Goal: Information Seeking & Learning: Learn about a topic

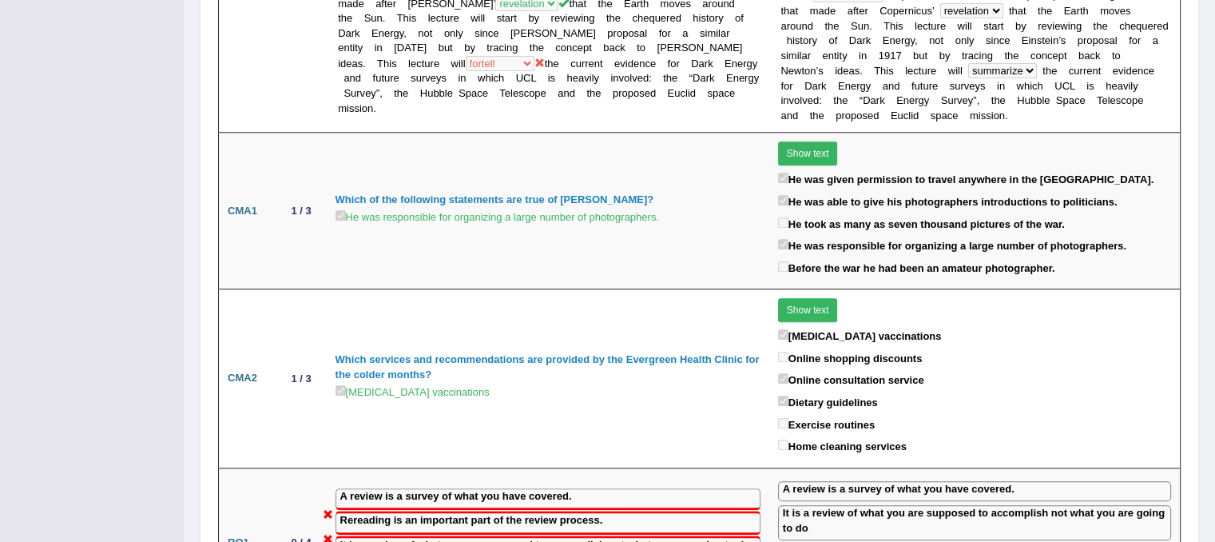
scroll to position [1470, 0]
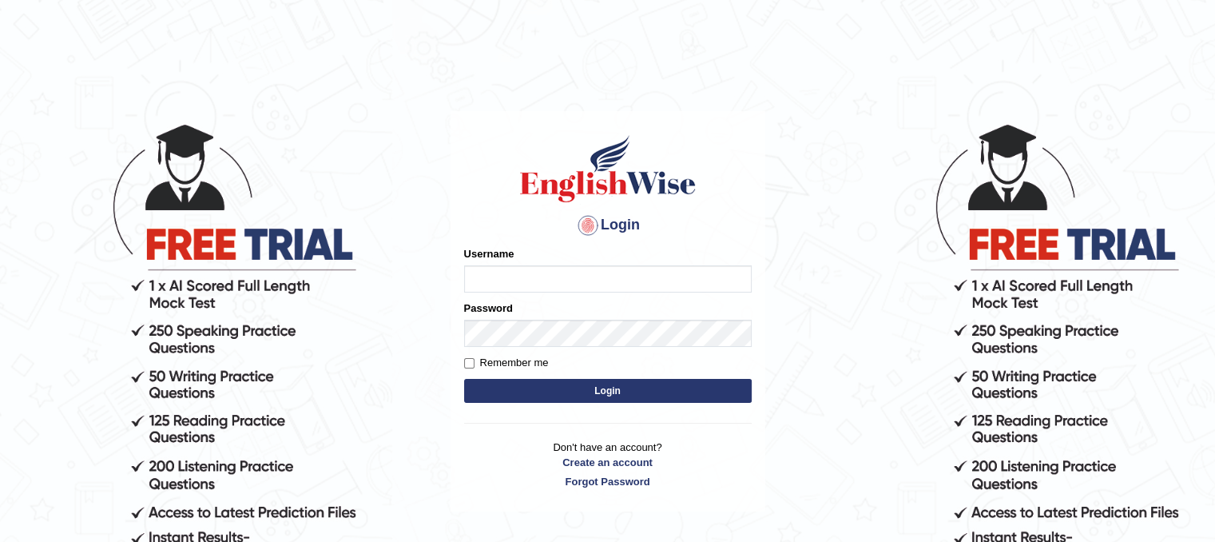
type input "PunamRijal"
click at [521, 397] on button "Login" at bounding box center [608, 391] width 288 height 24
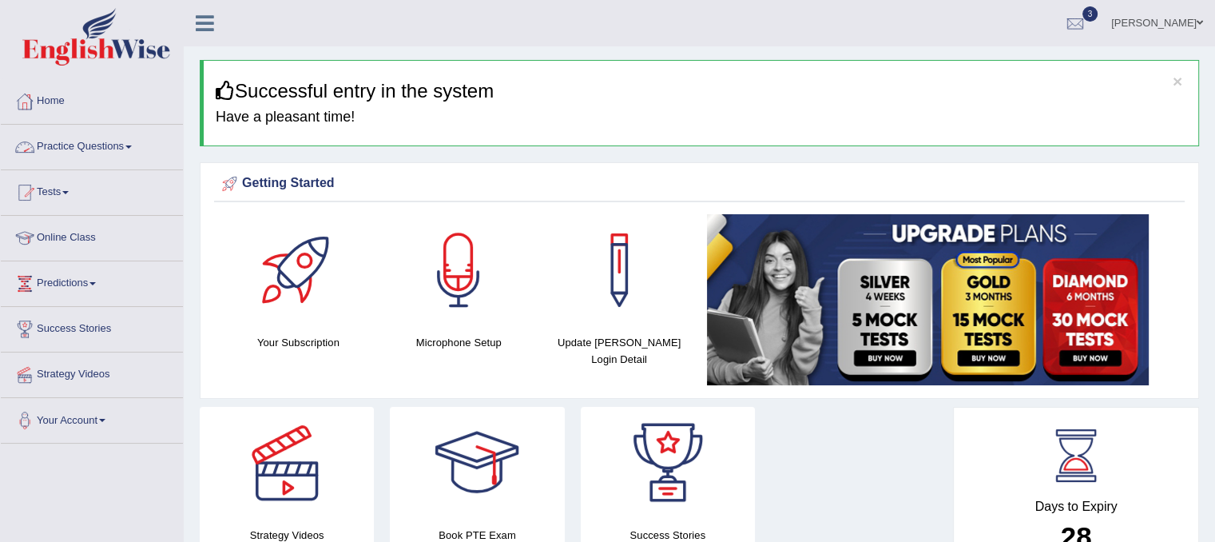
click at [70, 141] on link "Practice Questions" at bounding box center [92, 145] width 182 height 40
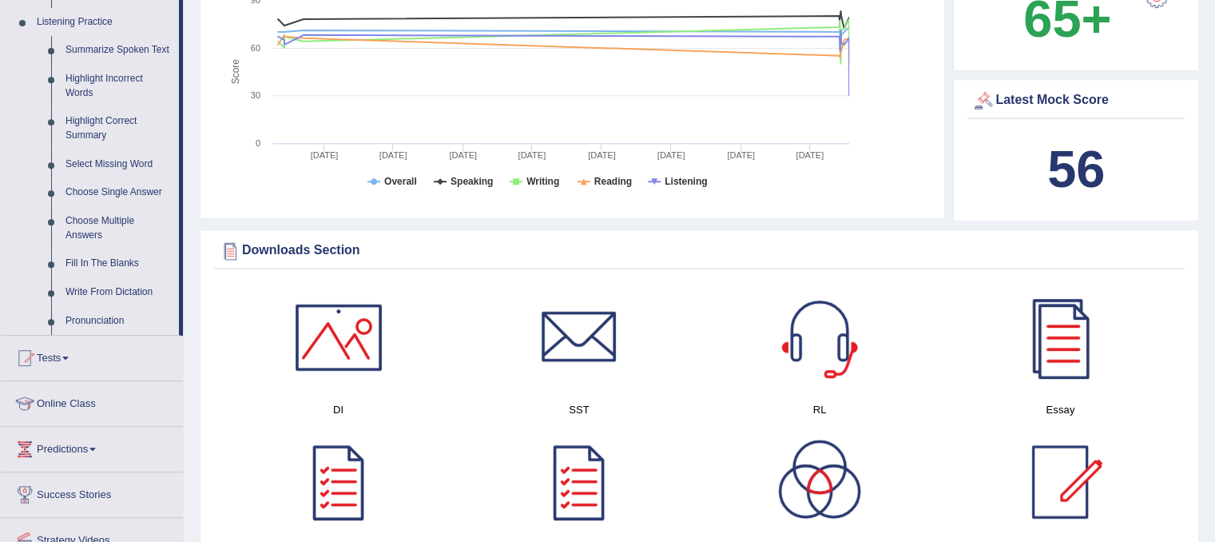
scroll to position [799, 0]
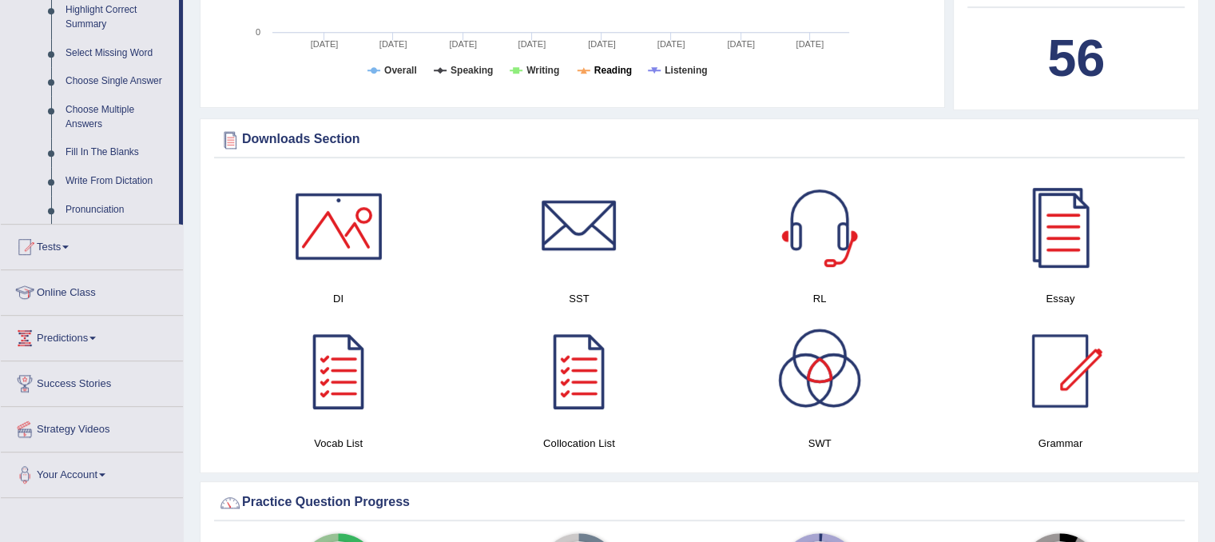
click at [612, 68] on tspan "Reading" at bounding box center [613, 70] width 38 height 11
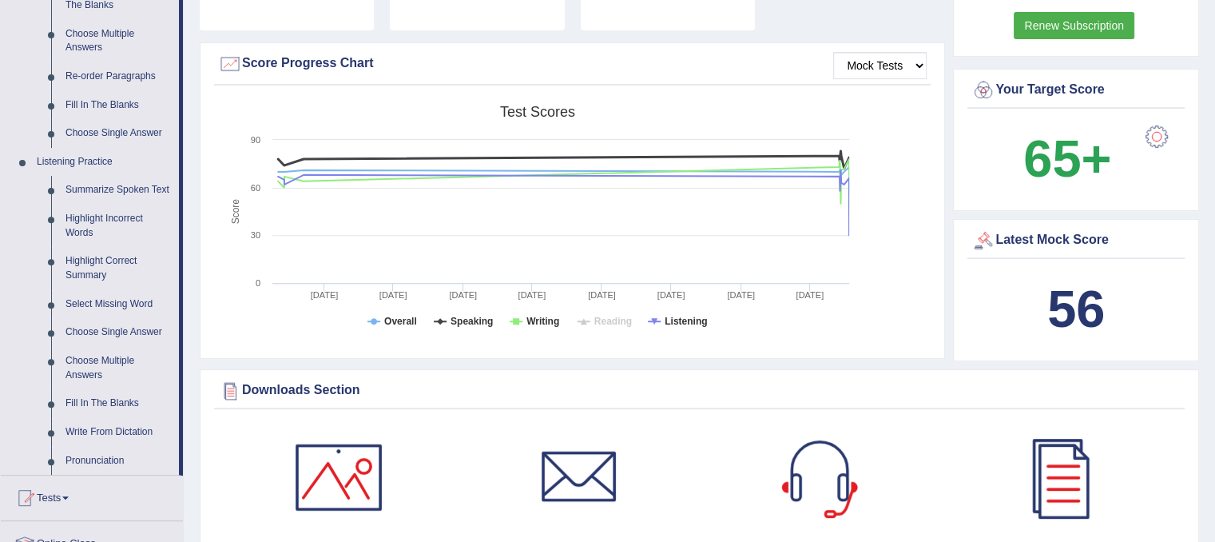
scroll to position [447, 0]
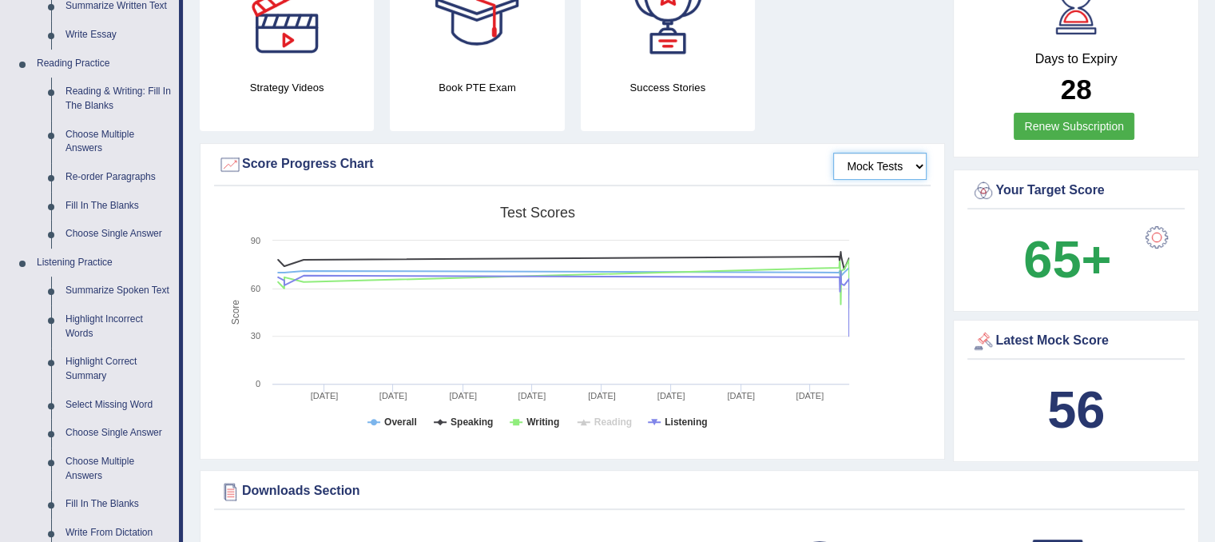
click at [874, 174] on select "Mock Tests" at bounding box center [879, 166] width 93 height 27
click at [834, 153] on select "Mock Tests" at bounding box center [879, 166] width 93 height 27
click at [101, 97] on link "Reading & Writing: Fill In The Blanks" at bounding box center [118, 98] width 121 height 42
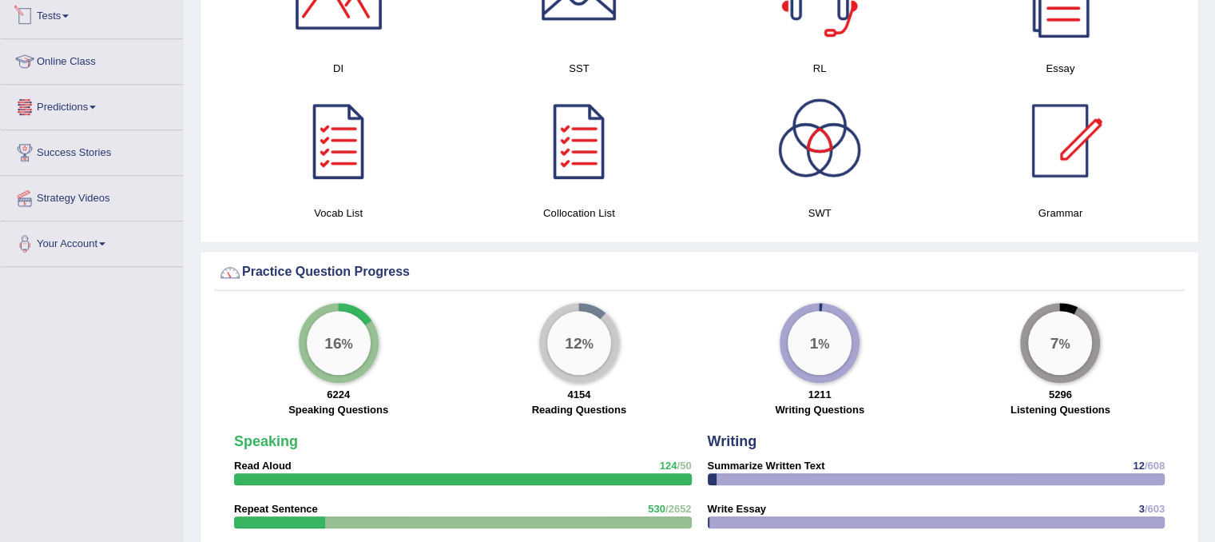
scroll to position [986, 0]
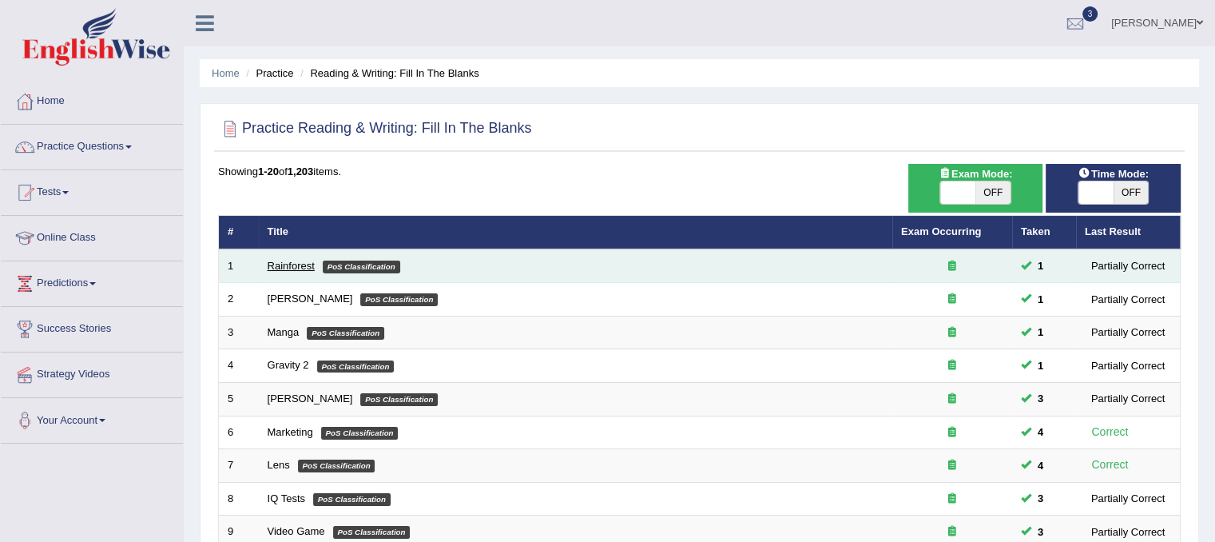
click at [293, 263] on link "Rainforest" at bounding box center [291, 266] width 47 height 12
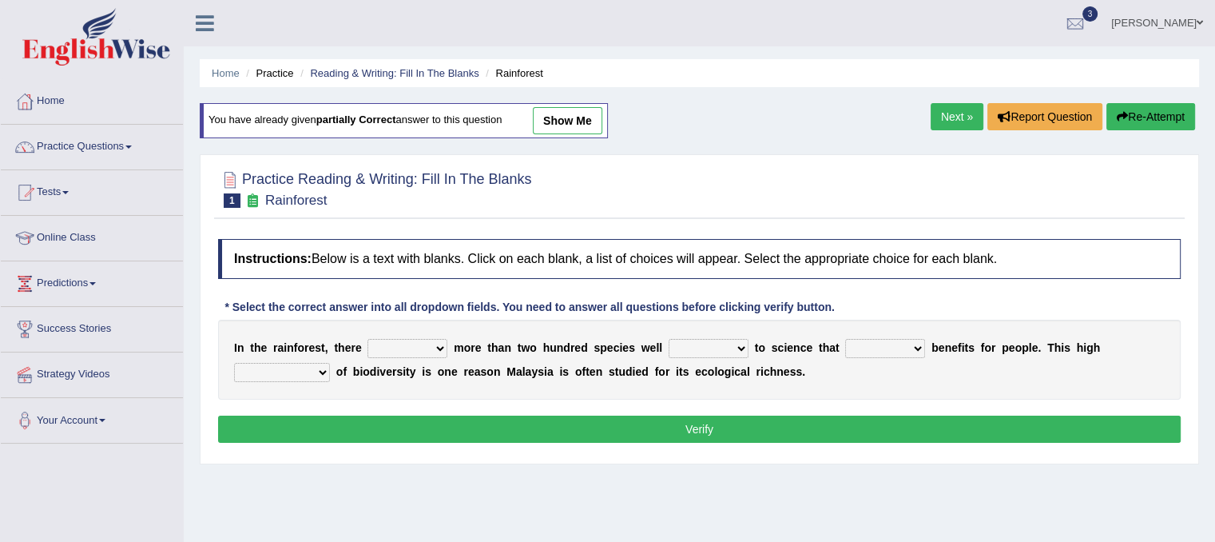
click at [101, 122] on li "Home" at bounding box center [92, 102] width 182 height 46
click at [125, 151] on link "Practice Questions" at bounding box center [92, 145] width 182 height 40
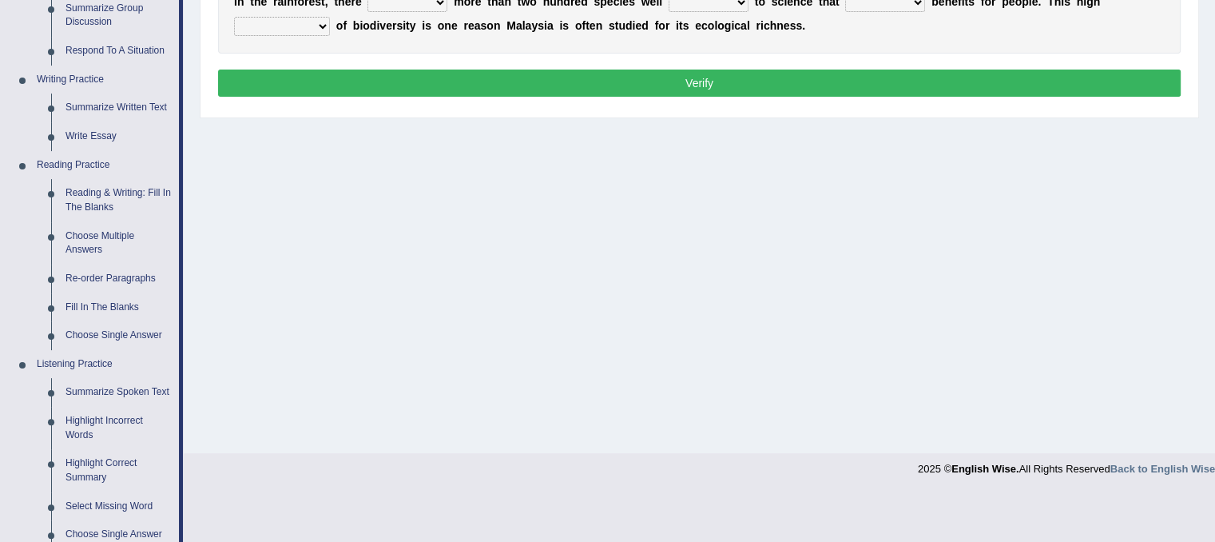
scroll to position [344, 0]
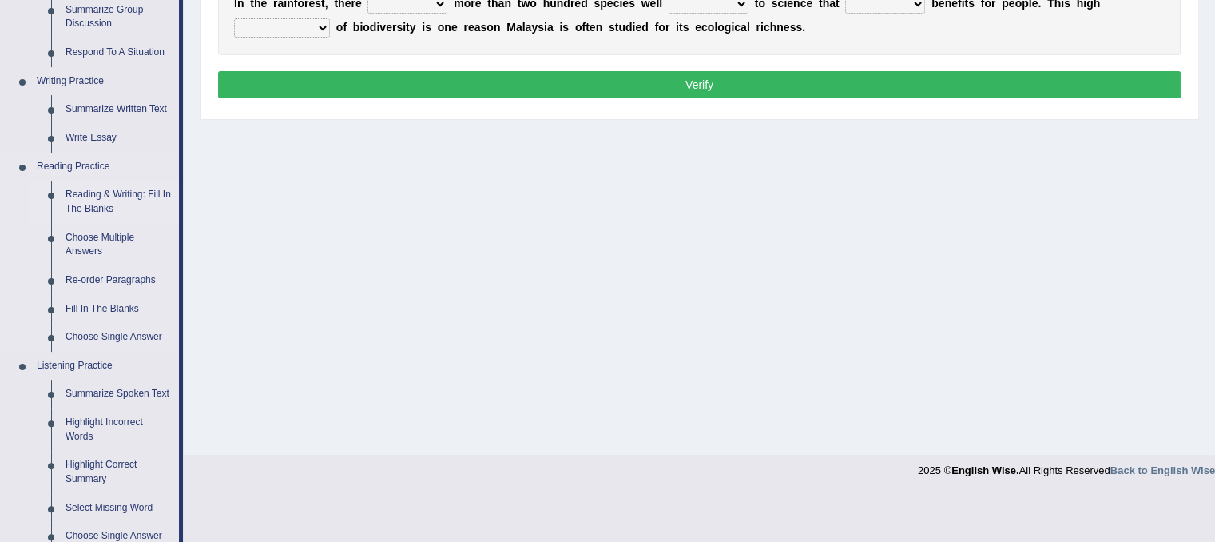
click at [93, 213] on link "Reading & Writing: Fill In The Blanks" at bounding box center [118, 202] width 121 height 42
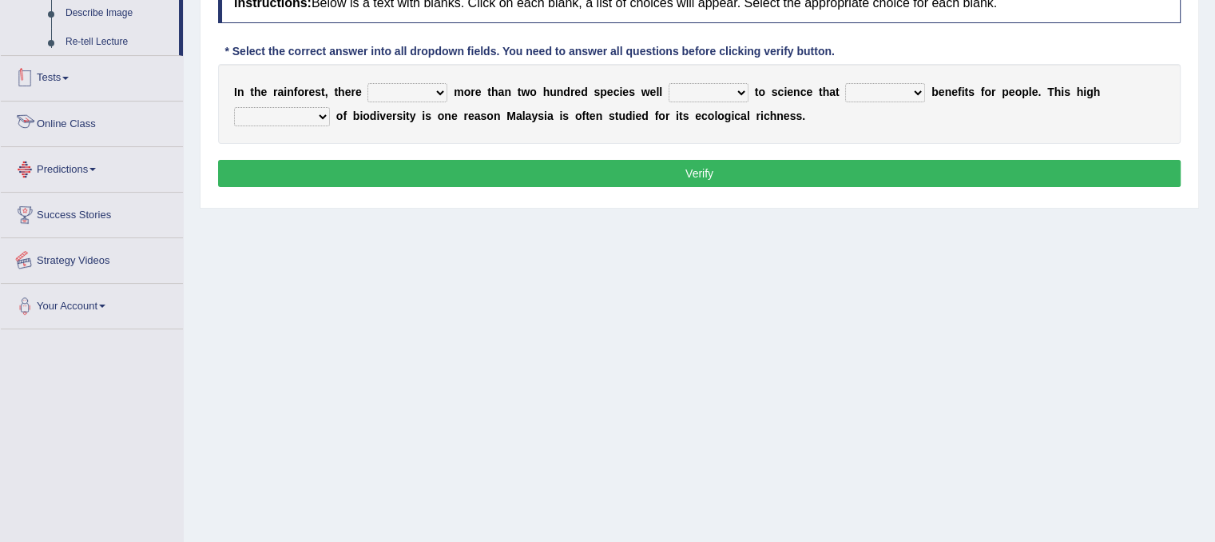
scroll to position [297, 0]
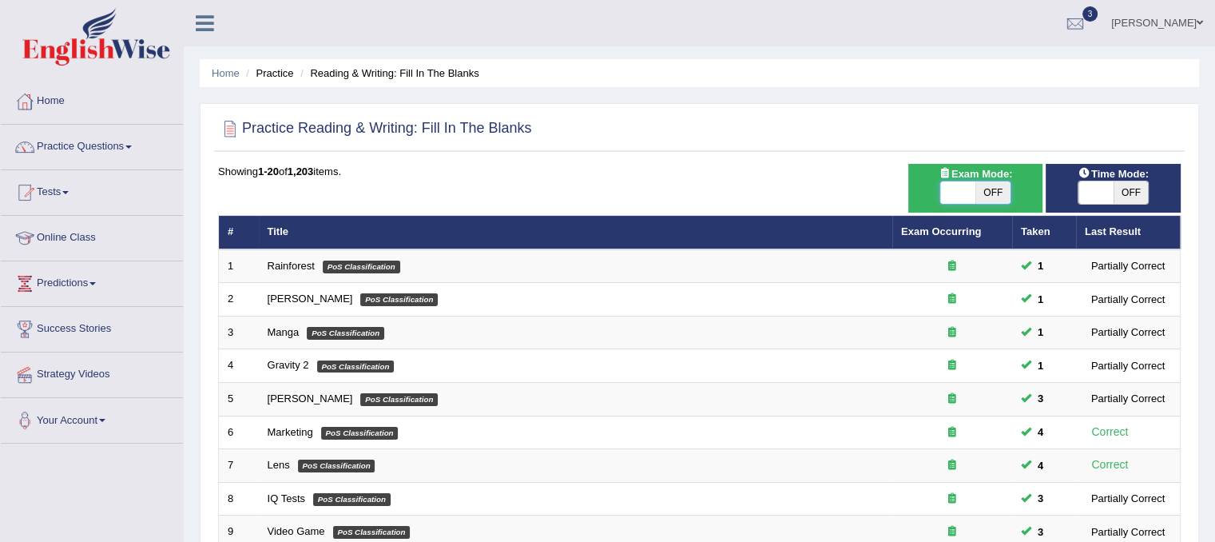
click at [957, 196] on span at bounding box center [957, 192] width 35 height 22
checkbox input "true"
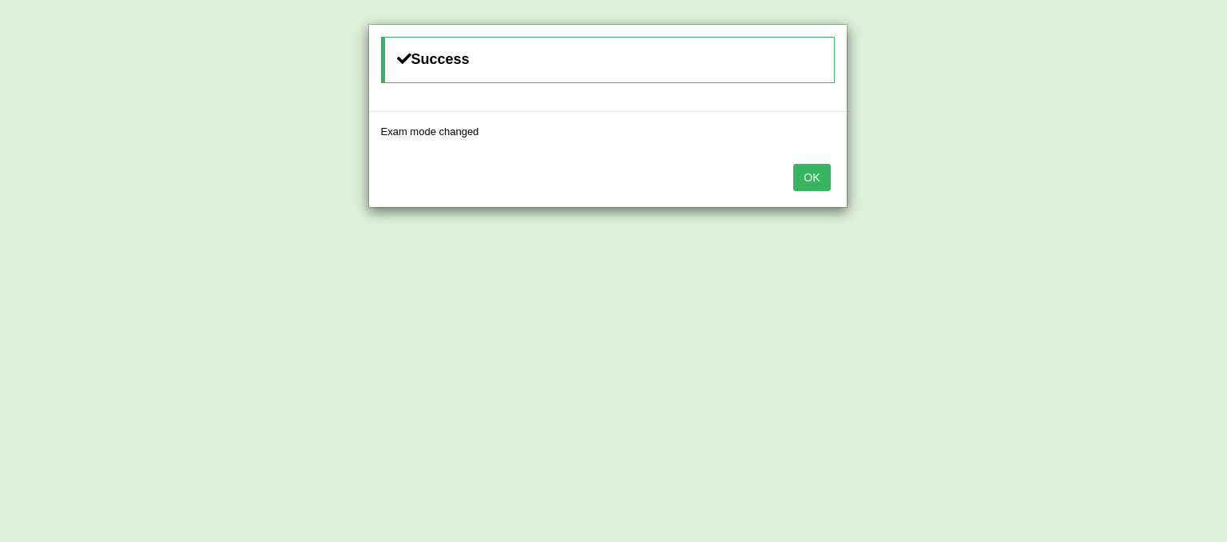
click at [815, 180] on button "OK" at bounding box center [811, 177] width 37 height 27
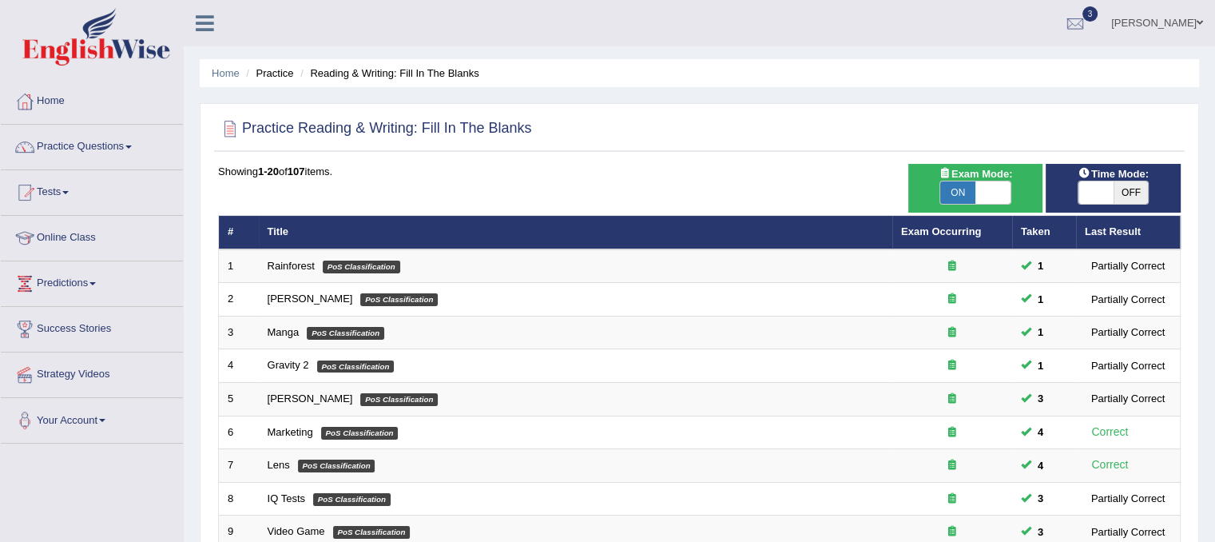
click at [310, 269] on link "Rainforest" at bounding box center [291, 266] width 47 height 12
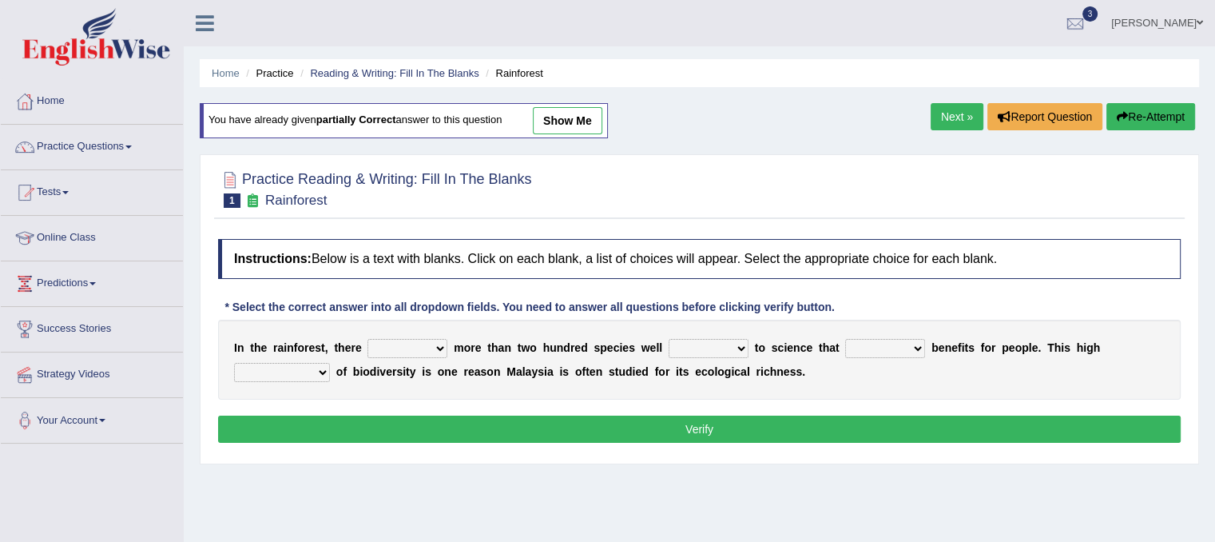
click at [413, 356] on div "I n t h e r a i n f o r e s t , t h e r e have can be has is m o r e t h a n t …" at bounding box center [699, 360] width 963 height 80
click at [429, 349] on select "have can be has is" at bounding box center [407, 348] width 80 height 19
select select "is"
click at [367, 339] on select "have can be has is" at bounding box center [407, 348] width 80 height 19
click at [725, 351] on select "knowing known knew know" at bounding box center [709, 348] width 80 height 19
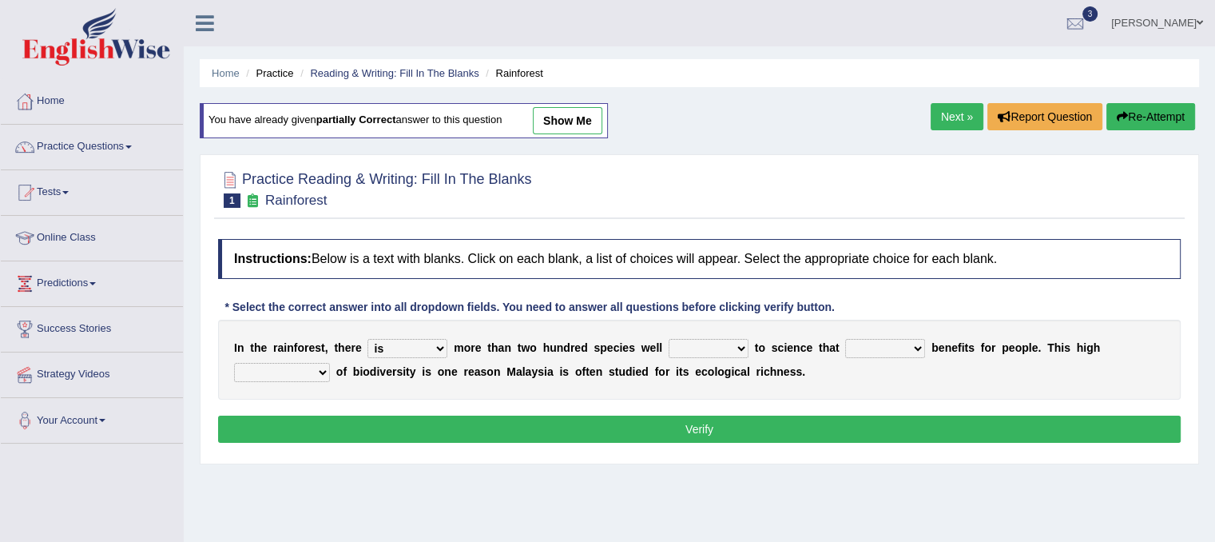
select select "known"
click at [669, 339] on select "knowing known knew know" at bounding box center [709, 348] width 80 height 19
click at [911, 355] on select "contain contained containing contains" at bounding box center [885, 348] width 80 height 19
select select "contains"
click at [845, 339] on select "contain contained containing contains" at bounding box center [885, 348] width 80 height 19
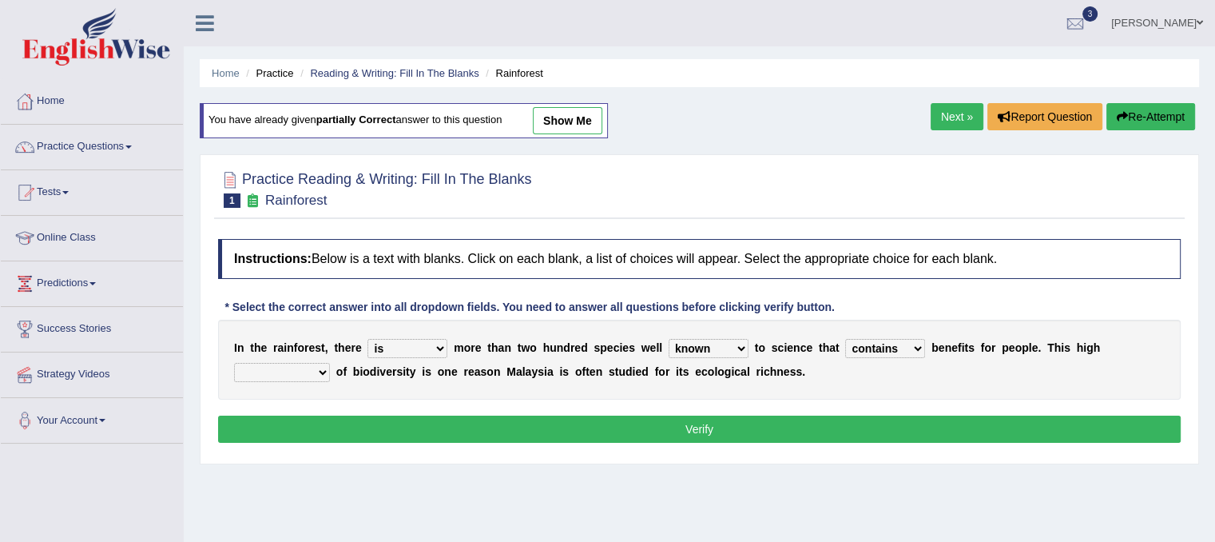
click at [913, 346] on select "contain contained containing contains" at bounding box center [885, 348] width 80 height 19
click at [1007, 384] on div "I n t h e r a i n f o r e s t , t h e r e have can be has is m o r e t h a n t …" at bounding box center [699, 360] width 963 height 80
click at [321, 371] on select "condensation conjunction continuity complexity" at bounding box center [282, 372] width 96 height 19
select select "continuity"
click at [234, 363] on select "condensation conjunction continuity complexity" at bounding box center [282, 372] width 96 height 19
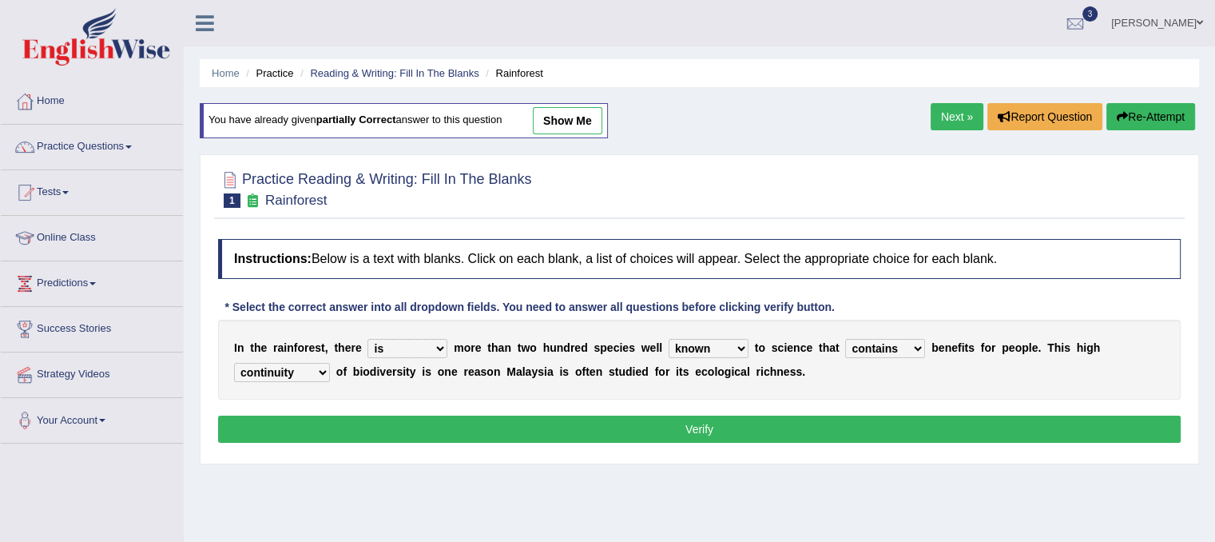
click at [504, 435] on button "Verify" at bounding box center [699, 428] width 963 height 27
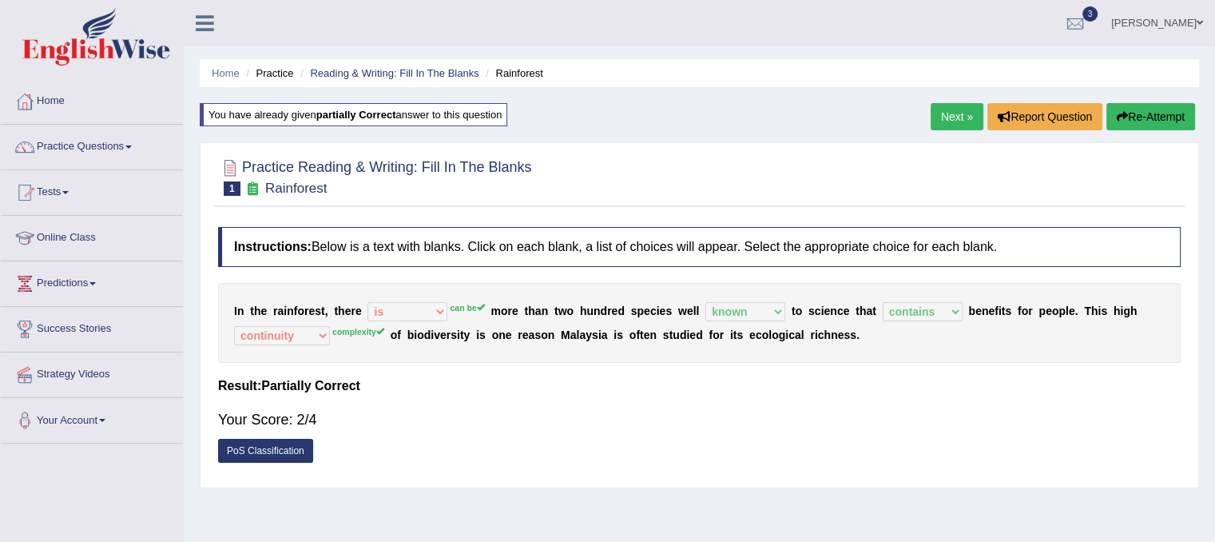
click at [1122, 125] on button "Re-Attempt" at bounding box center [1150, 116] width 89 height 27
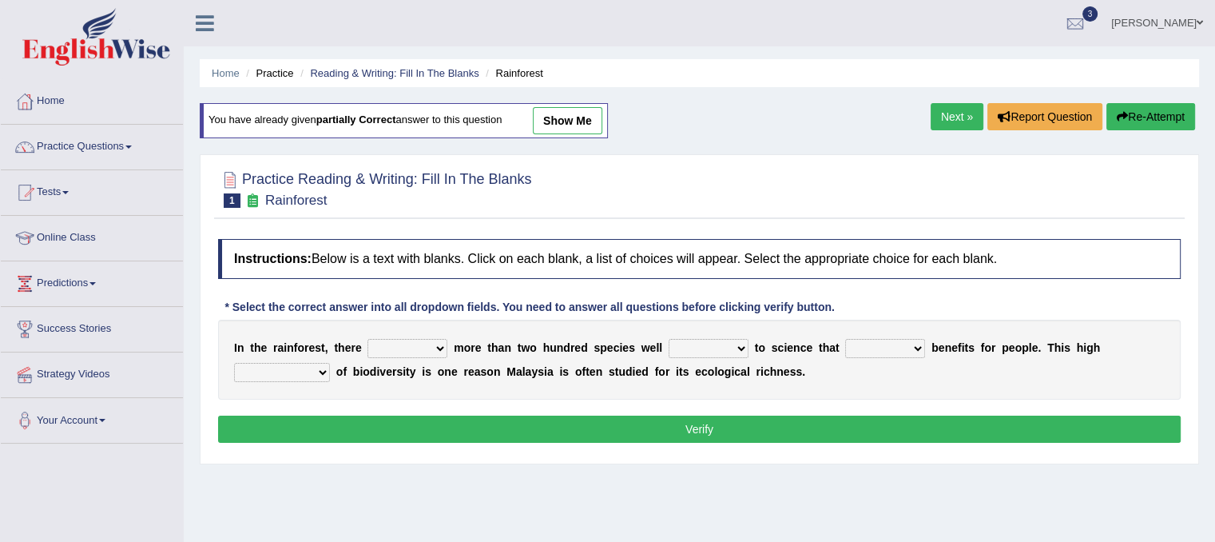
click at [439, 342] on select "have can be has is" at bounding box center [407, 348] width 80 height 19
select select "can be"
click at [367, 339] on select "have can be has is" at bounding box center [407, 348] width 80 height 19
click at [735, 349] on select "knowing known knew know" at bounding box center [709, 348] width 80 height 19
select select "known"
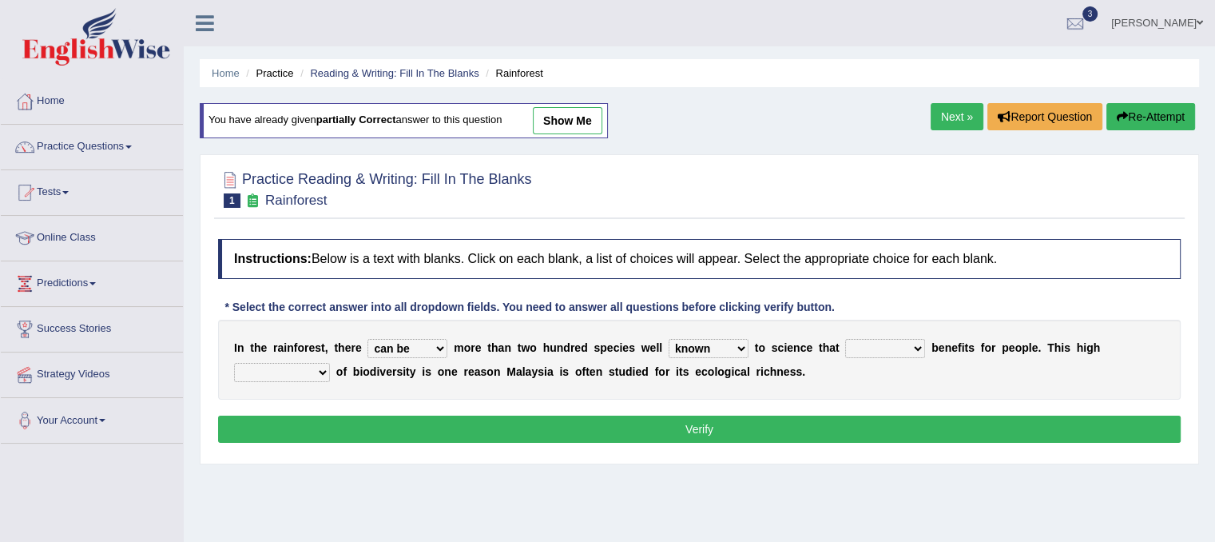
click at [669, 339] on select "knowing known knew know" at bounding box center [709, 348] width 80 height 19
click at [916, 341] on select "contain contained containing contains" at bounding box center [885, 348] width 80 height 19
select select "contains"
click at [845, 339] on select "contain contained containing contains" at bounding box center [885, 348] width 80 height 19
click at [320, 368] on select "condensation conjunction continuity complexity" at bounding box center [282, 372] width 96 height 19
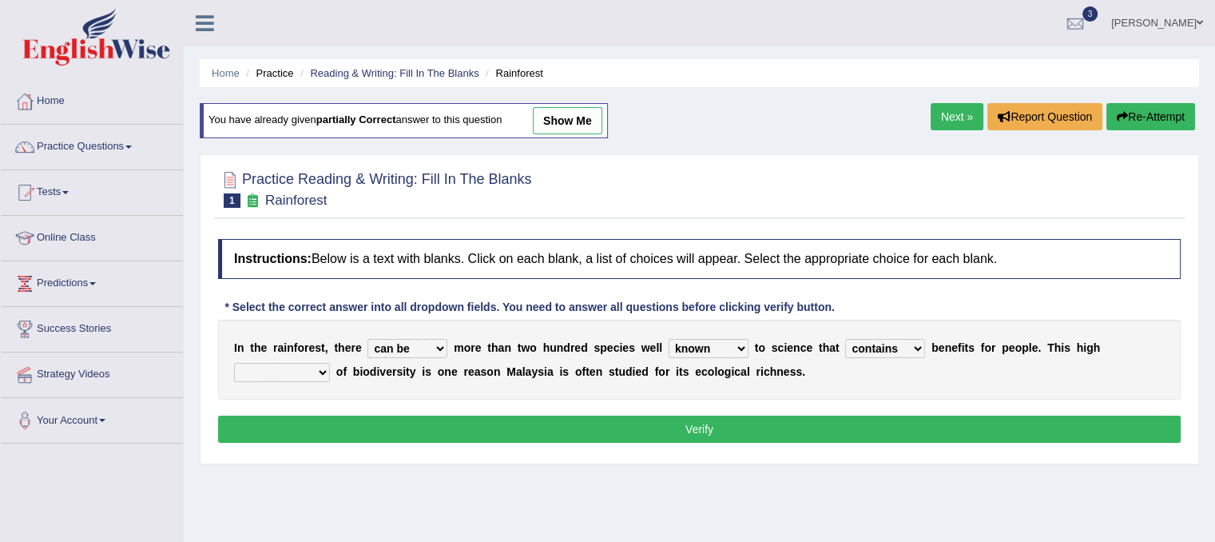
select select "complexity"
click at [234, 363] on select "condensation conjunction continuity complexity" at bounding box center [282, 372] width 96 height 19
click at [495, 427] on button "Verify" at bounding box center [699, 428] width 963 height 27
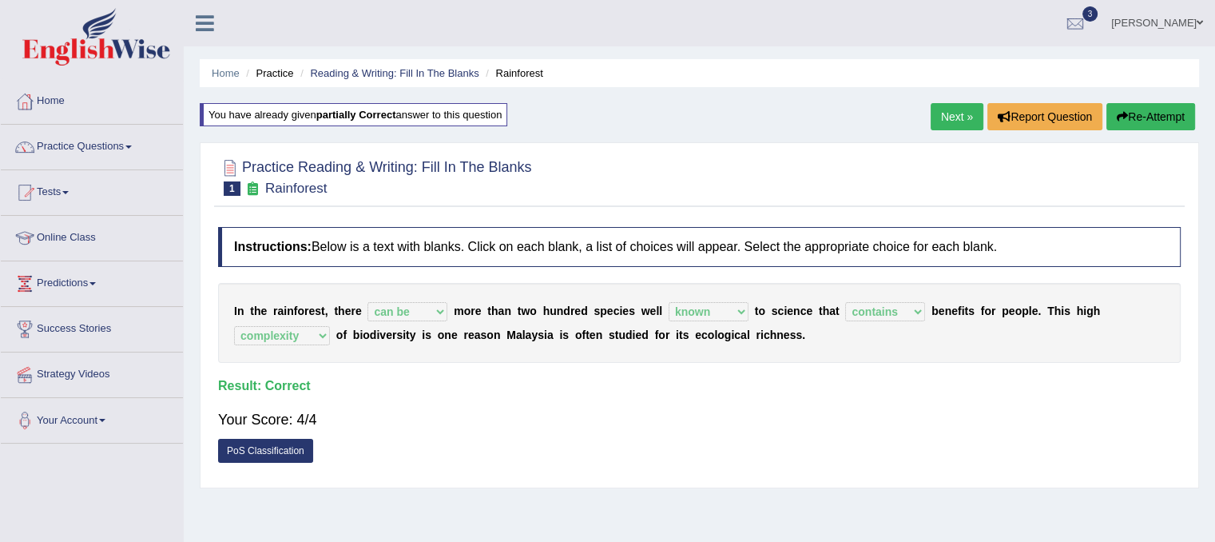
click at [974, 115] on link "Next »" at bounding box center [957, 116] width 53 height 27
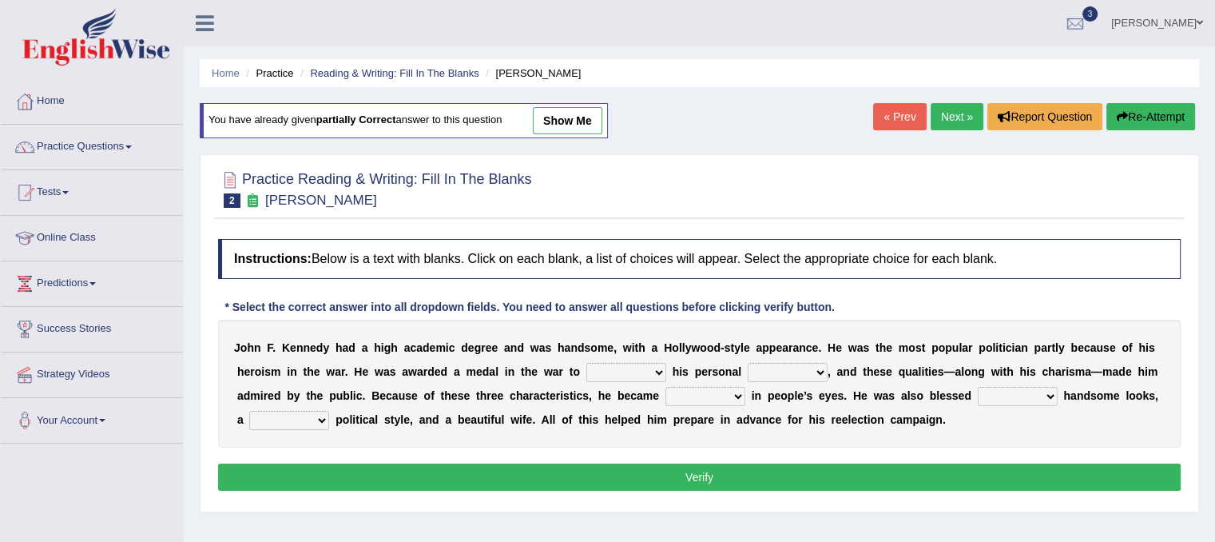
click at [657, 357] on div "J o h n F . K e n n e d y h a d a h i g h a c a d e m i c d e g r e e a n d w a…" at bounding box center [699, 384] width 963 height 128
click at [642, 375] on select "prove show evidence upthrow" at bounding box center [626, 372] width 80 height 19
select select "prove"
click at [586, 363] on select "prove show evidence upthrow" at bounding box center [626, 372] width 80 height 19
click at [805, 367] on select "passion courage charm liking" at bounding box center [788, 372] width 80 height 19
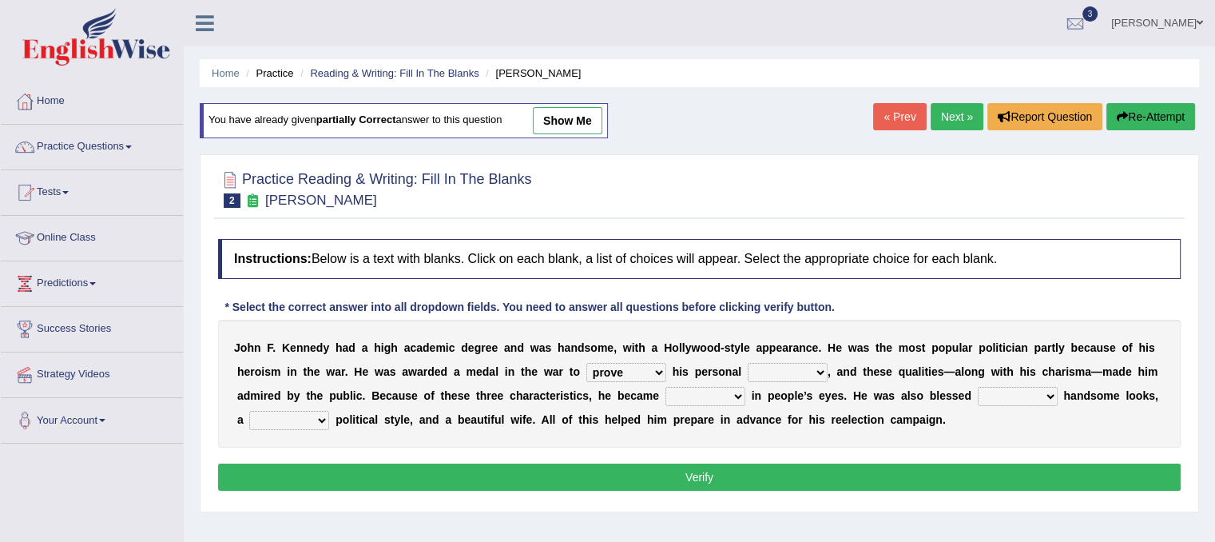
select select "passion"
click at [748, 363] on select "passion courage charm liking" at bounding box center [788, 372] width 80 height 19
click at [633, 373] on select "prove show evidence upthrow" at bounding box center [626, 372] width 80 height 19
select select "evidence"
click at [586, 363] on select "prove show evidence upthrow" at bounding box center [626, 372] width 80 height 19
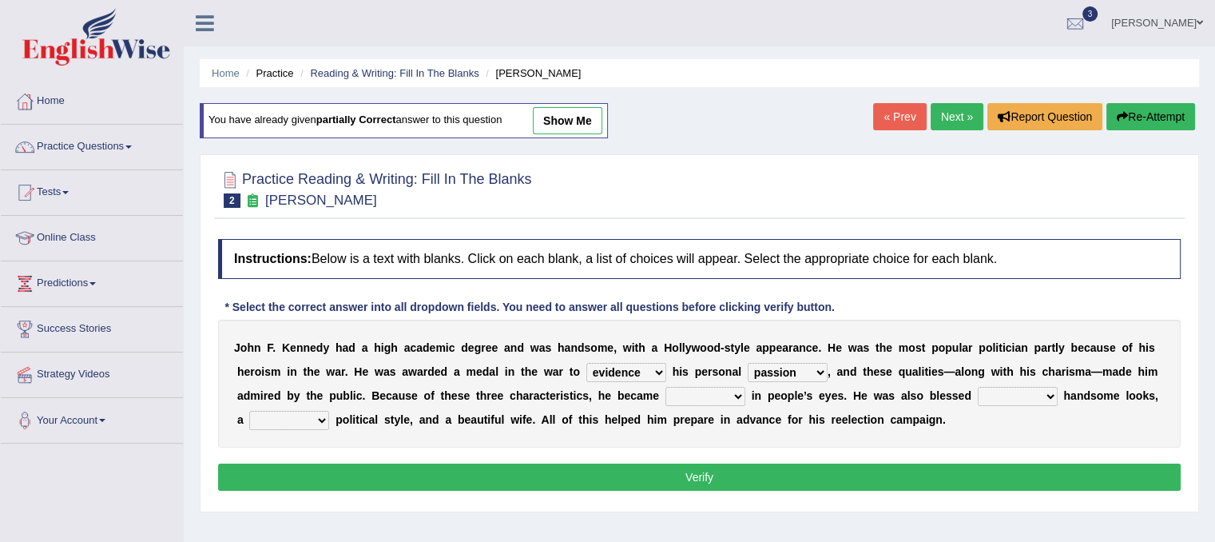
click at [799, 371] on select "passion courage charm liking" at bounding box center [788, 372] width 80 height 19
select select "courage"
click at [748, 363] on select "passion courage charm liking" at bounding box center [788, 372] width 80 height 19
click at [724, 395] on select "iconic ironic identical impotent" at bounding box center [705, 396] width 80 height 19
select select "iconic"
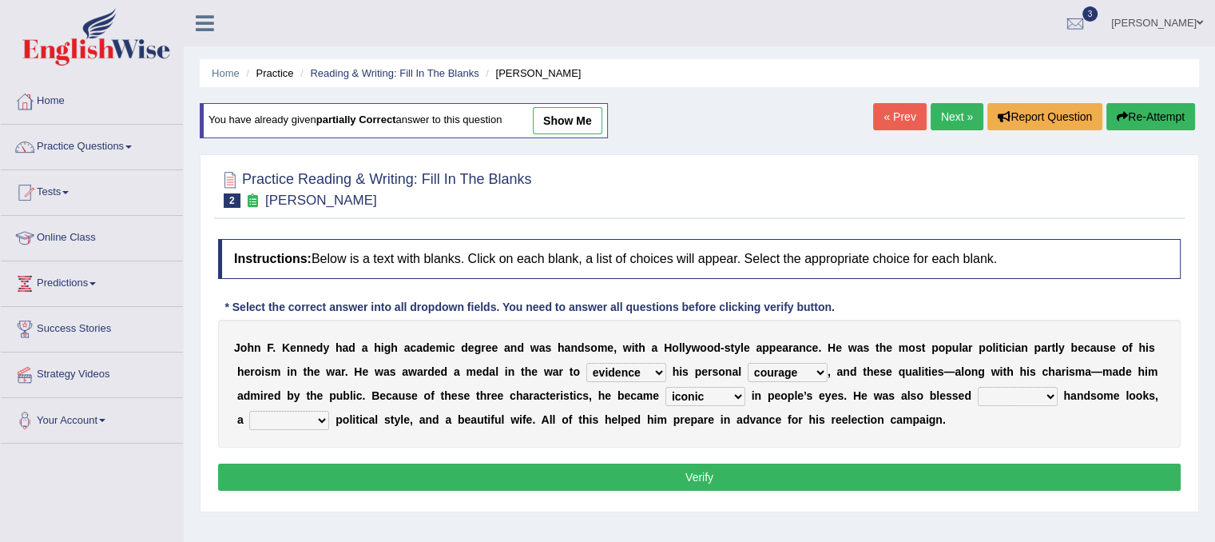
click at [665, 387] on select "iconic ironic identical impotent" at bounding box center [705, 396] width 80 height 19
click at [1032, 399] on select "with in upon to" at bounding box center [1018, 396] width 80 height 19
select select "with"
click at [978, 387] on select "with in upon to" at bounding box center [1018, 396] width 80 height 19
click at [319, 413] on select "mending mends mended mend" at bounding box center [289, 420] width 80 height 19
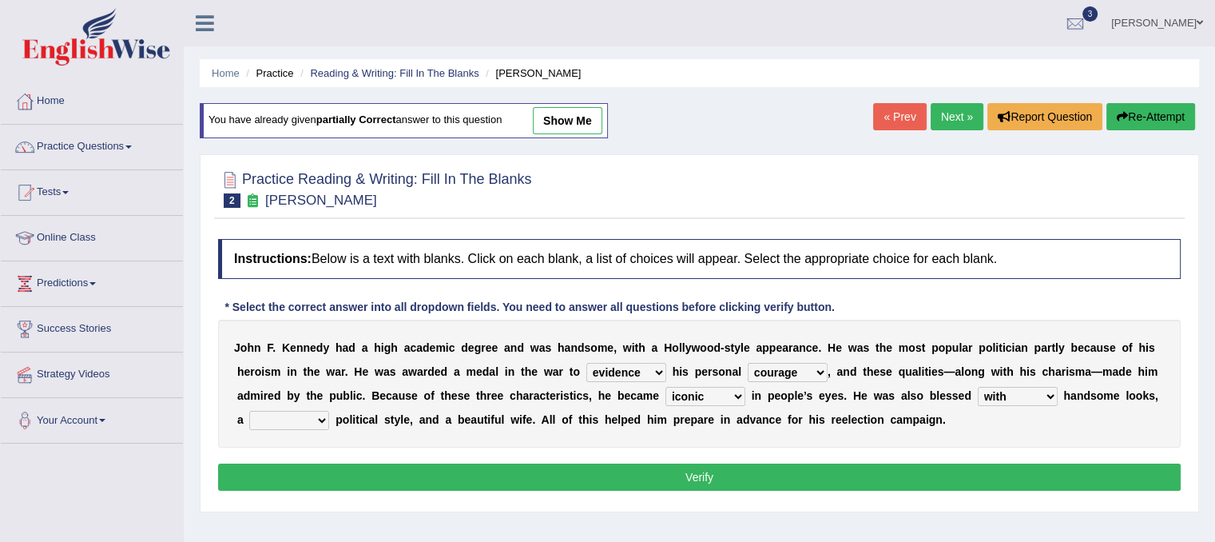
select select "mended"
click at [249, 411] on select "mending mends mended mend" at bounding box center [289, 420] width 80 height 19
click at [357, 483] on button "Verify" at bounding box center [699, 476] width 963 height 27
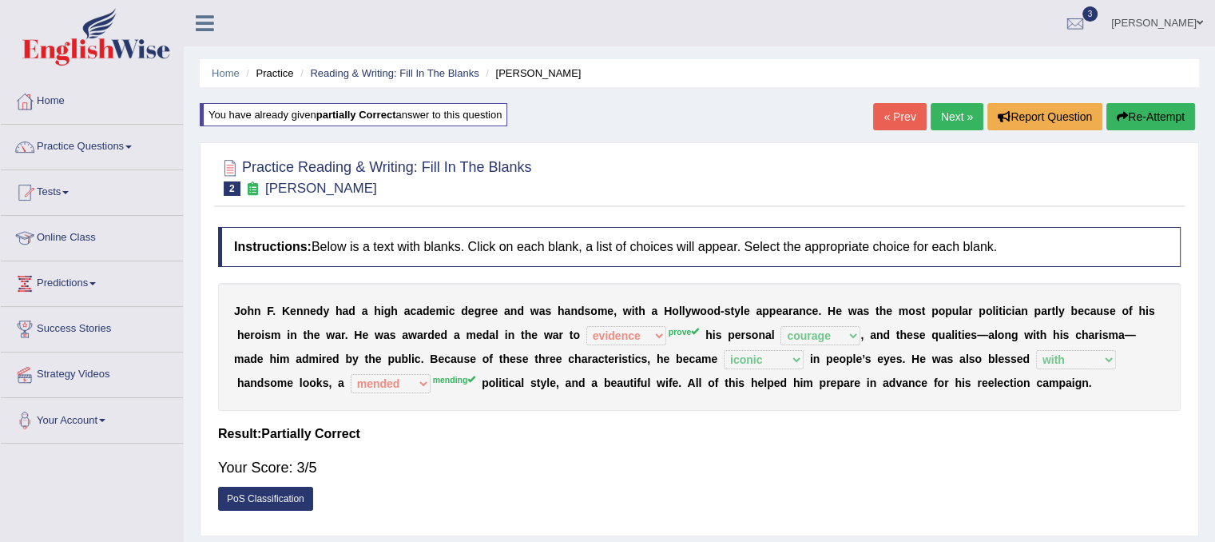
click at [947, 117] on link "Next »" at bounding box center [957, 116] width 53 height 27
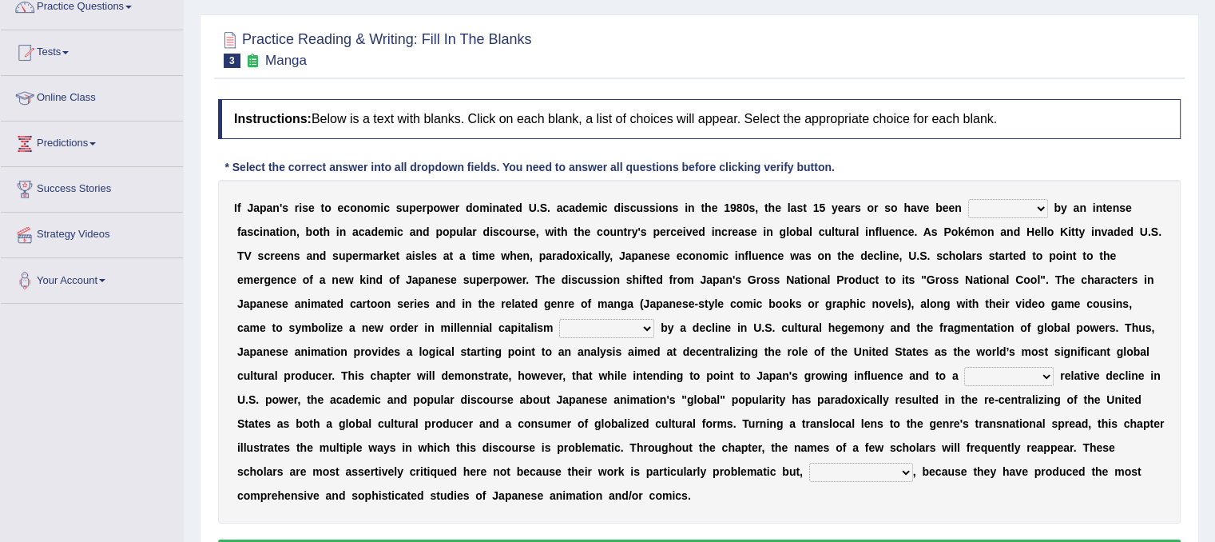
scroll to position [156, 0]
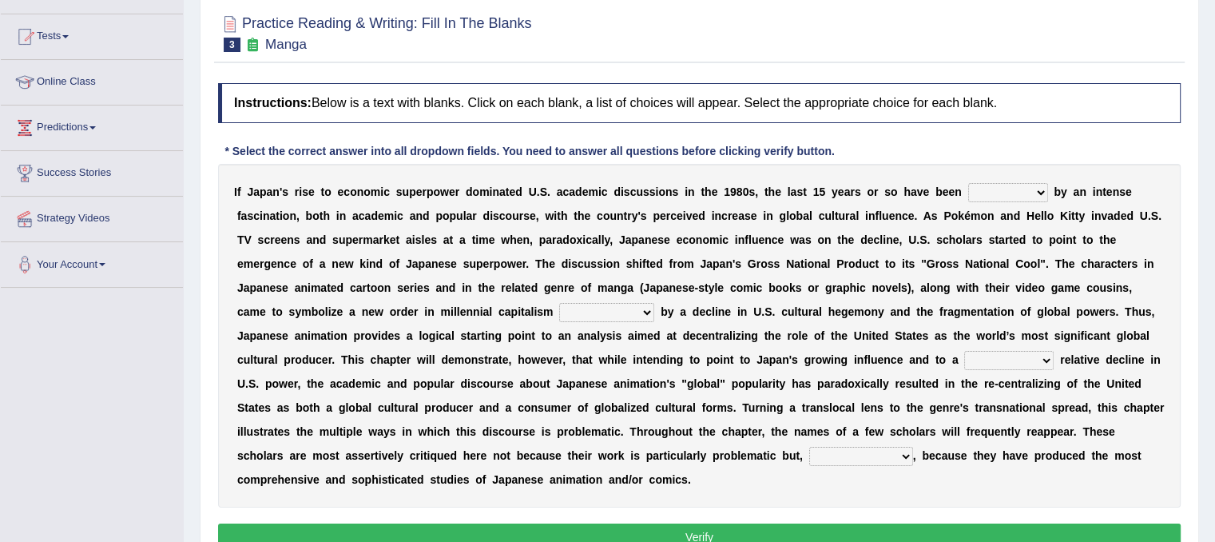
click at [1040, 183] on select "marked dedicated made inspired" at bounding box center [1008, 192] width 80 height 19
select select "marked"
click at [968, 183] on select "marked dedicated made inspired" at bounding box center [1008, 192] width 80 height 19
click at [633, 311] on select "pocessed characterized opposed tangled" at bounding box center [606, 312] width 95 height 19
select select "opposed"
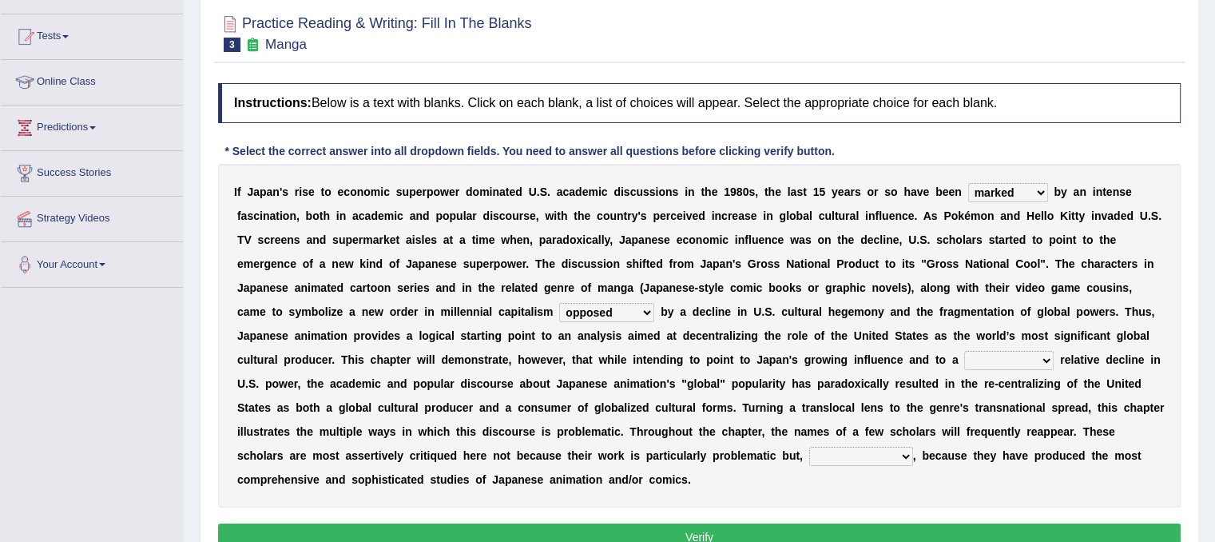
click at [559, 303] on select "pocessed characterized opposed tangled" at bounding box center [606, 312] width 95 height 19
click at [1008, 360] on select "concomitant discrete proportional legitimate" at bounding box center [1008, 360] width 89 height 19
select select "discrete"
click at [964, 351] on select "concomitant discrete proportional legitimate" at bounding box center [1008, 360] width 89 height 19
click at [848, 449] on select "however on the contrary in addition on the whole" at bounding box center [861, 456] width 104 height 19
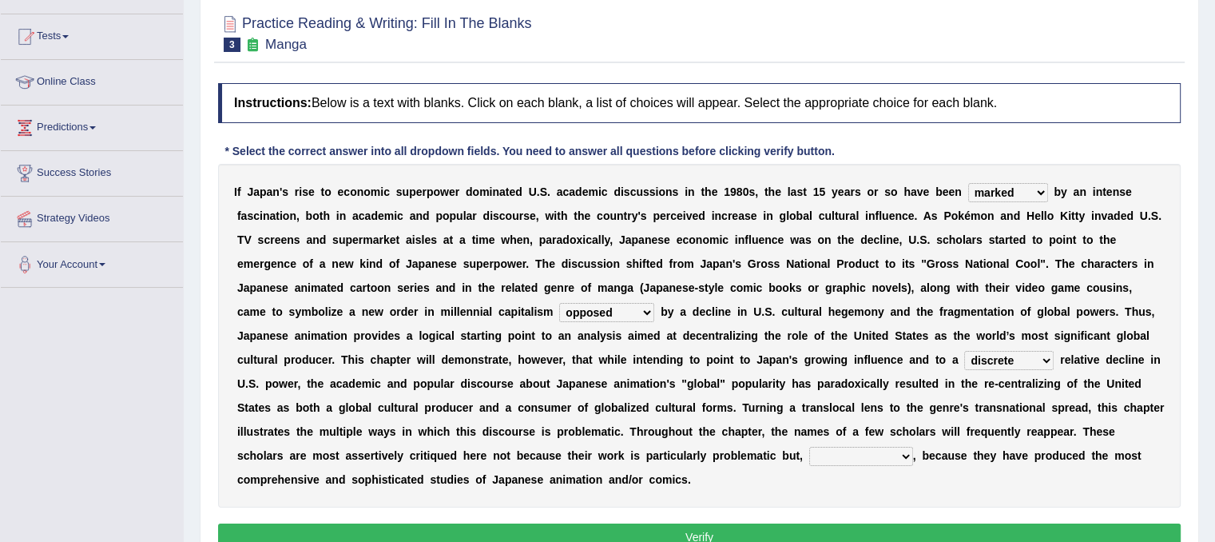
select select "on the contrary"
click at [809, 447] on select "however on the contrary in addition on the whole" at bounding box center [861, 456] width 104 height 19
click at [773, 531] on button "Verify" at bounding box center [699, 536] width 963 height 27
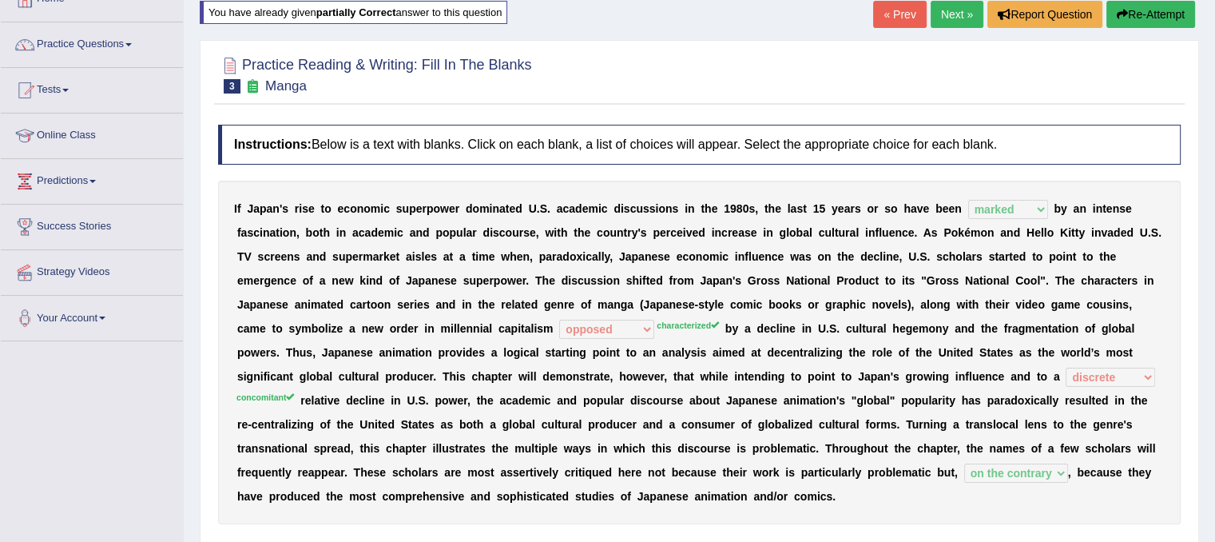
scroll to position [0, 0]
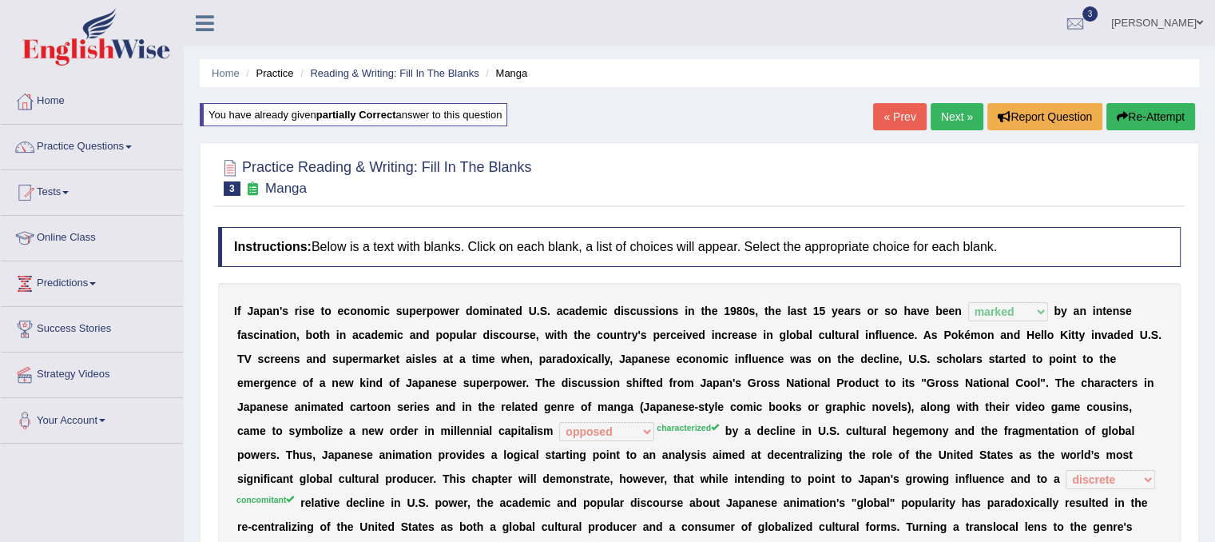
click at [959, 119] on link "Next »" at bounding box center [957, 116] width 53 height 27
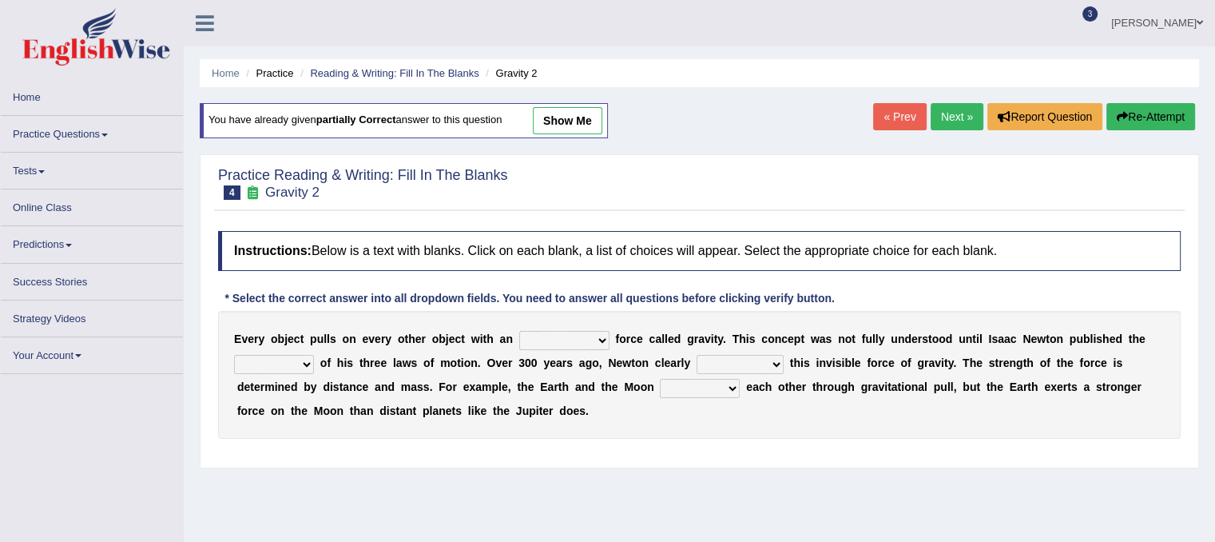
click at [590, 339] on select "invisible unknown unbelievable inconsistent" at bounding box center [564, 340] width 90 height 19
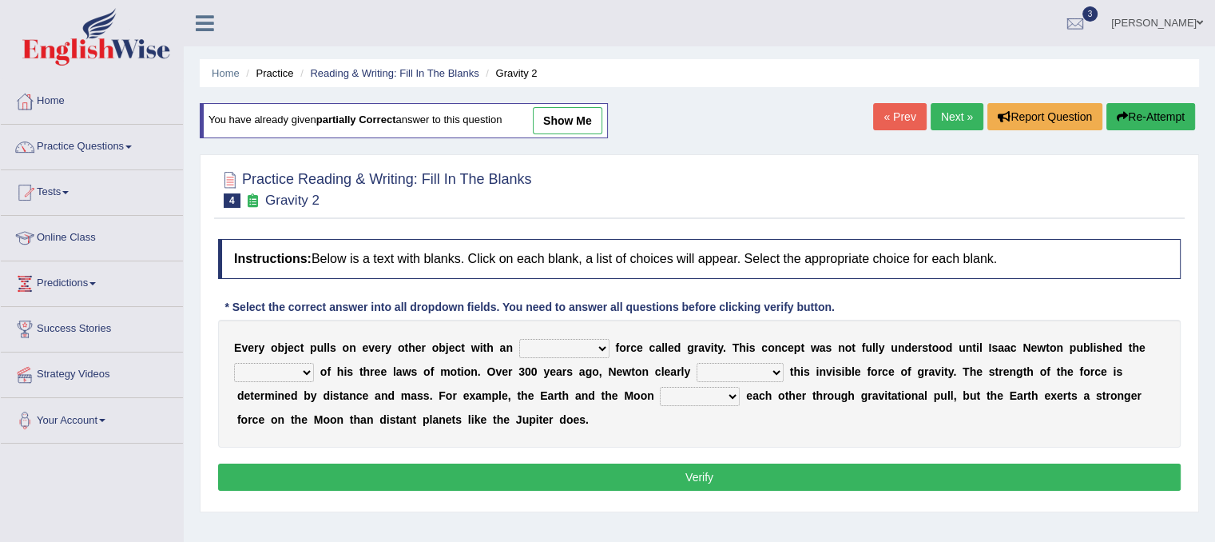
select select "unknown"
click at [519, 339] on select "invisible unknown unbelievable inconsistent" at bounding box center [564, 348] width 90 height 19
click at [300, 371] on select "concept theory method argument" at bounding box center [274, 372] width 80 height 19
select select "theory"
click at [234, 363] on select "concept theory method argument" at bounding box center [274, 372] width 80 height 19
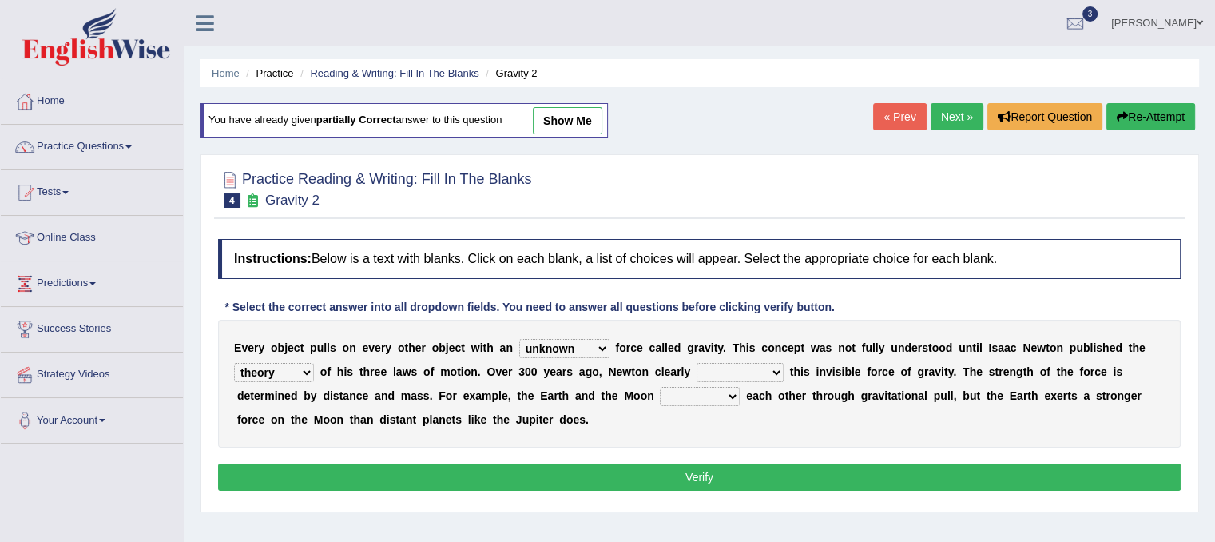
click at [721, 366] on select "explained undermined overturned realized" at bounding box center [740, 372] width 87 height 19
select select "explained"
click at [697, 363] on select "explained undermined overturned realized" at bounding box center [740, 372] width 87 height 19
click at [729, 393] on select "affect spin evade span" at bounding box center [700, 396] width 80 height 19
select select "span"
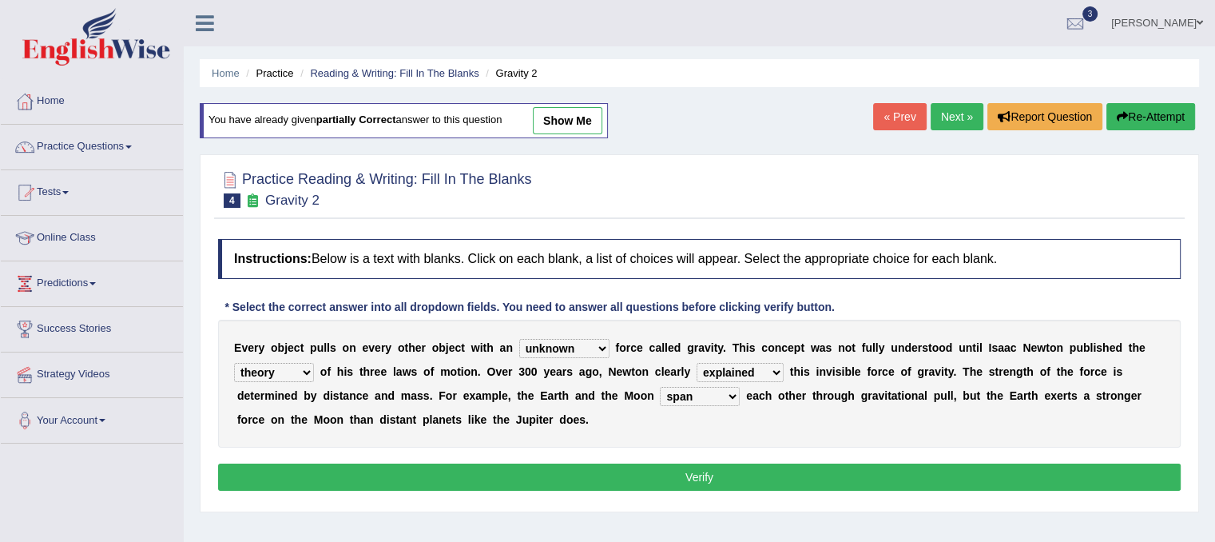
click at [660, 387] on select "affect spin evade span" at bounding box center [700, 396] width 80 height 19
click at [693, 483] on button "Verify" at bounding box center [699, 476] width 963 height 27
